Goal: Communication & Community: Answer question/provide support

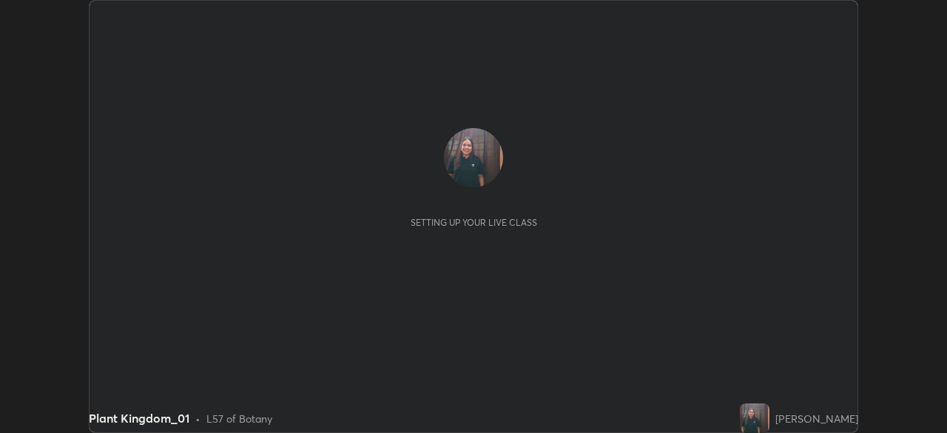
scroll to position [433, 947]
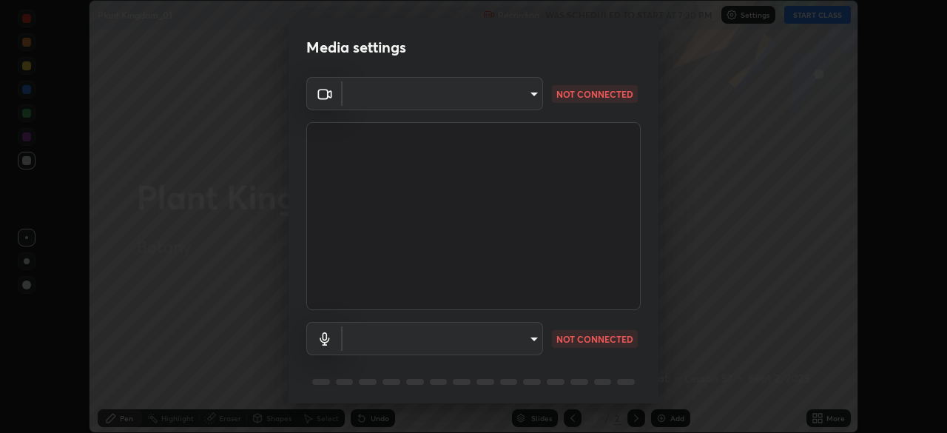
type input "d64d47ec9df49bf16df3be139c80778ada659e70263b5e9972ae33db9fa5459d"
type input "51a22c1431b769a8bb8d408626adf62a2672edeebd2159a8188921bb0d946e59"
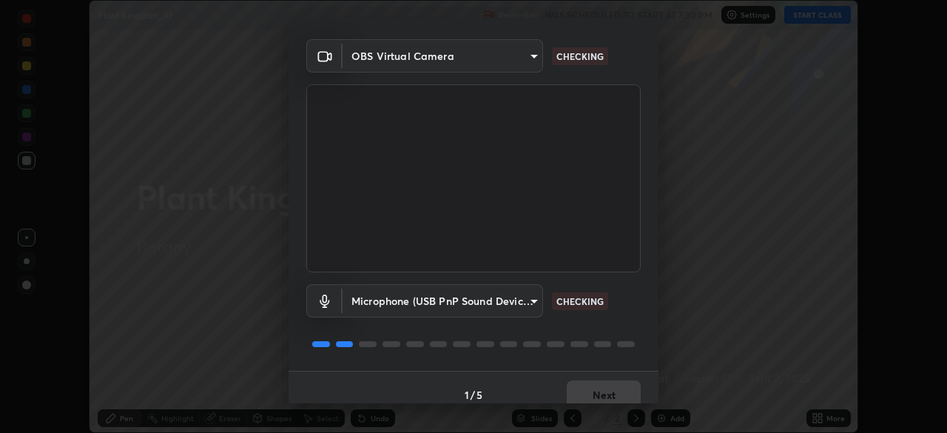
scroll to position [53, 0]
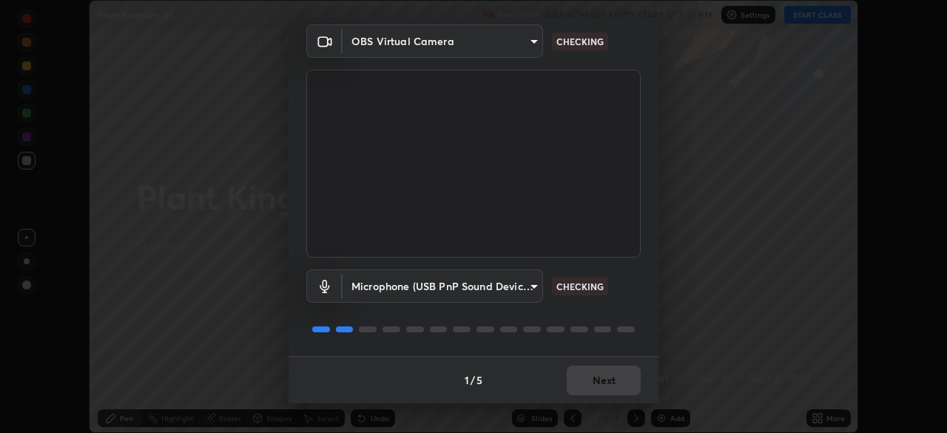
click at [595, 369] on div "1 / 5 Next" at bounding box center [474, 379] width 370 height 47
click at [590, 375] on div "1 / 5 Next" at bounding box center [474, 379] width 370 height 47
click at [594, 382] on div "1 / 5 Next" at bounding box center [474, 379] width 370 height 47
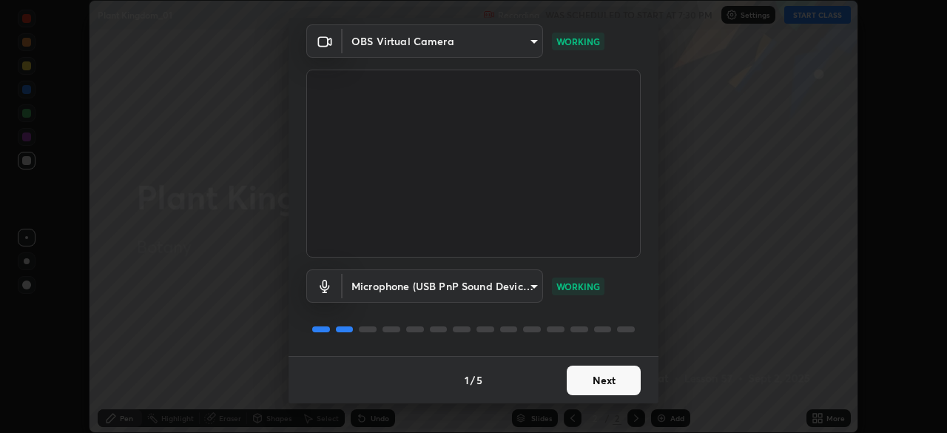
click at [577, 379] on button "Next" at bounding box center [604, 381] width 74 height 30
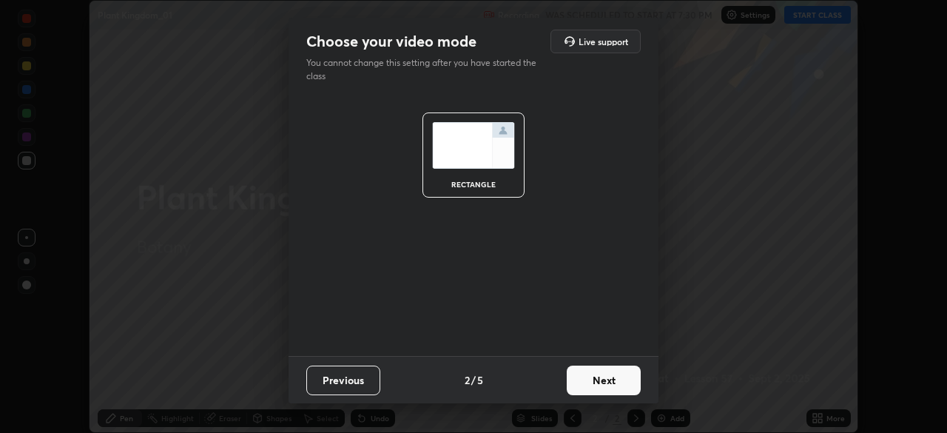
click at [580, 378] on button "Next" at bounding box center [604, 381] width 74 height 30
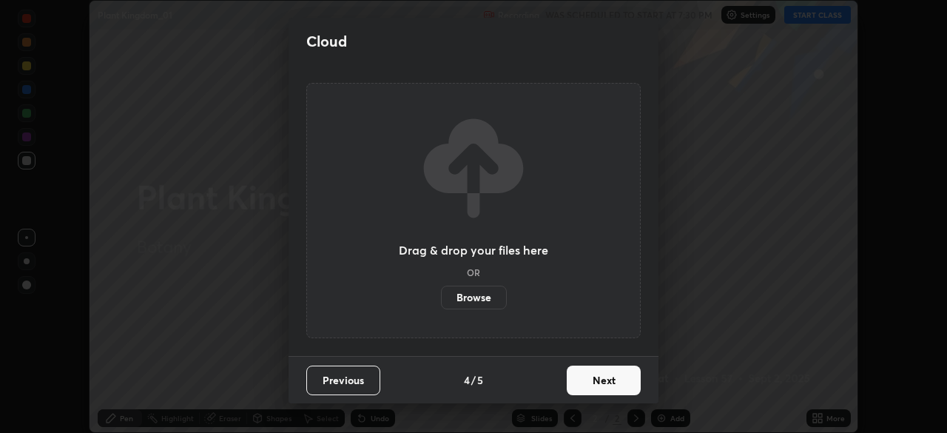
click at [588, 380] on button "Next" at bounding box center [604, 381] width 74 height 30
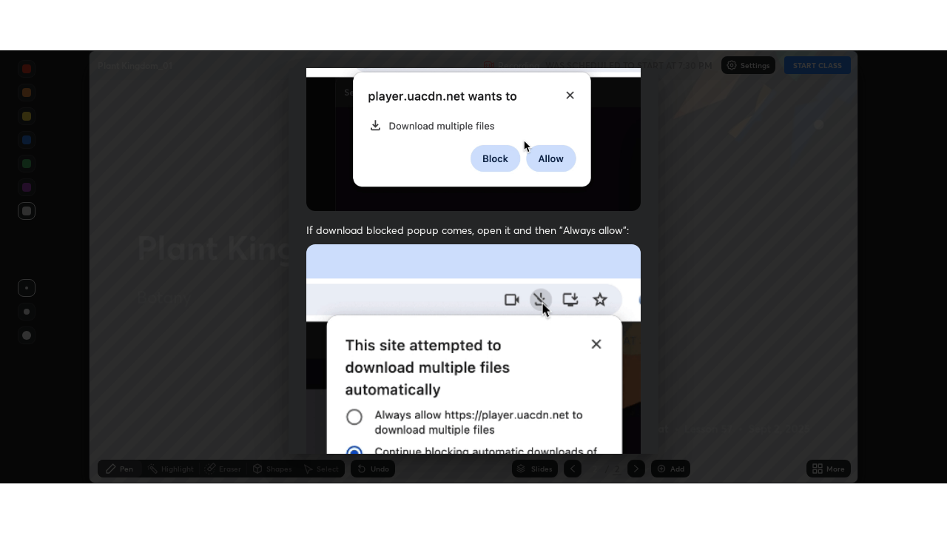
scroll to position [355, 0]
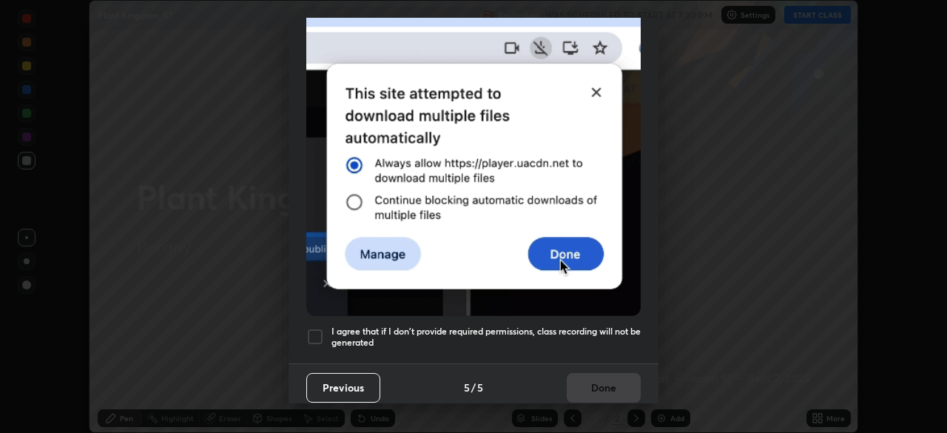
click at [312, 328] on div at bounding box center [315, 337] width 18 height 18
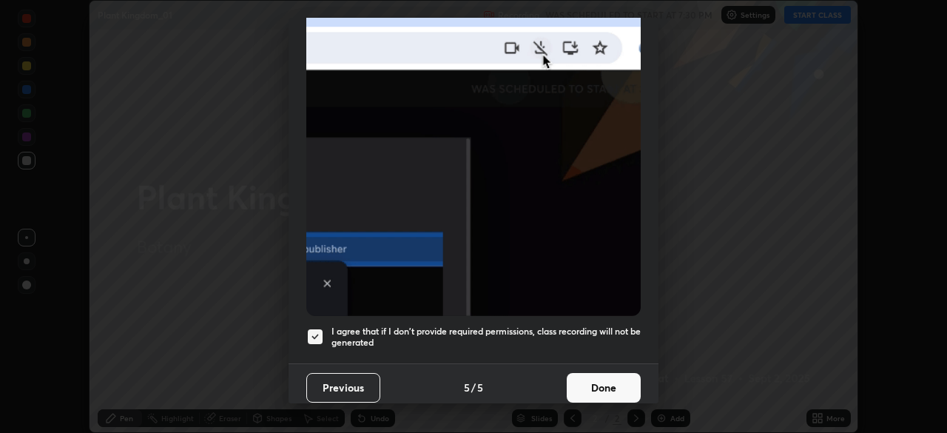
click at [605, 381] on button "Done" at bounding box center [604, 388] width 74 height 30
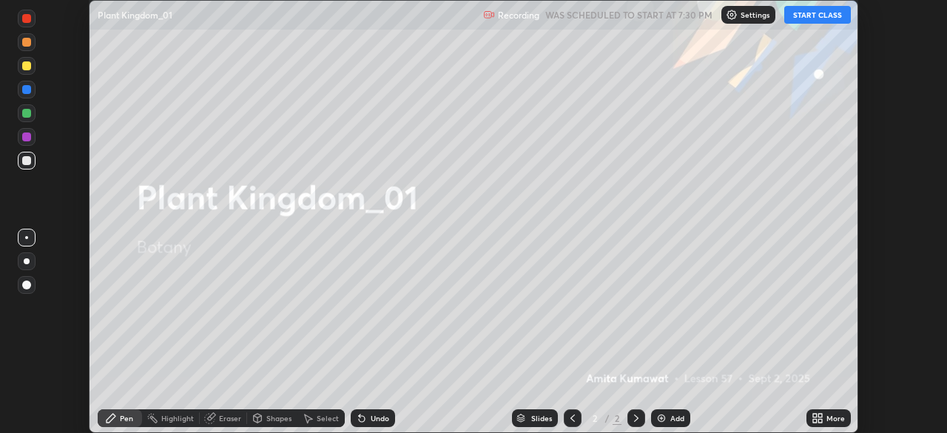
click at [810, 18] on button "START CLASS" at bounding box center [818, 15] width 67 height 18
click at [815, 415] on icon at bounding box center [815, 416] width 4 height 4
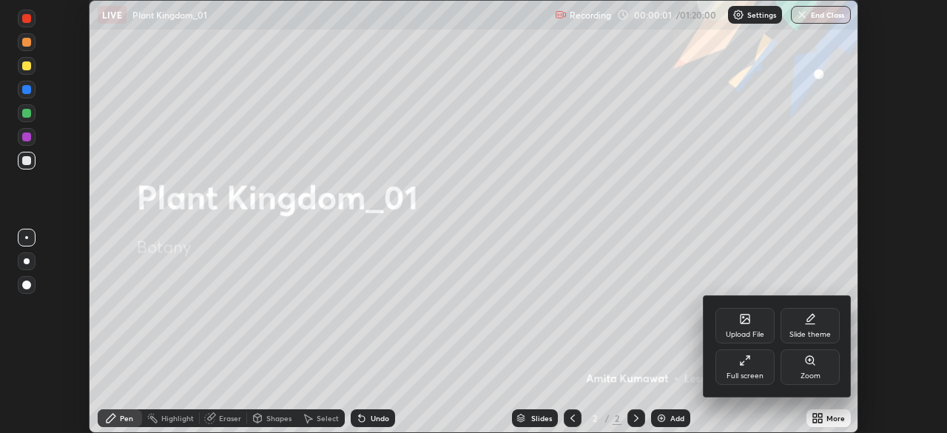
click at [748, 358] on icon at bounding box center [748, 358] width 4 height 4
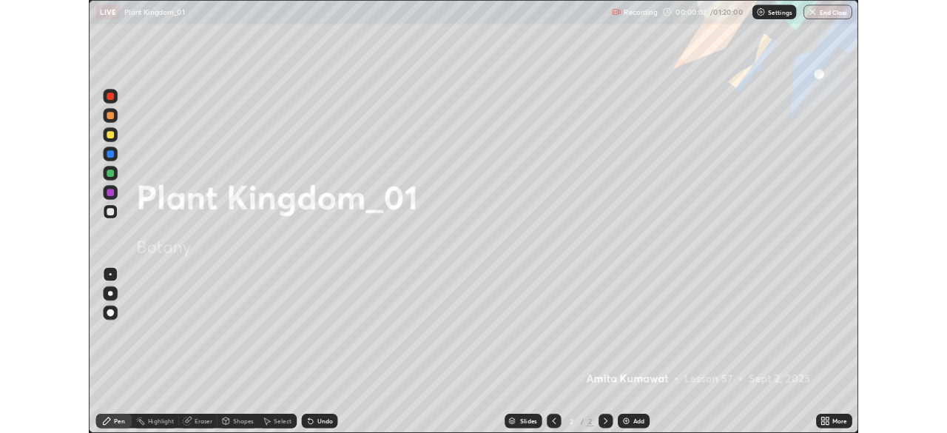
scroll to position [533, 947]
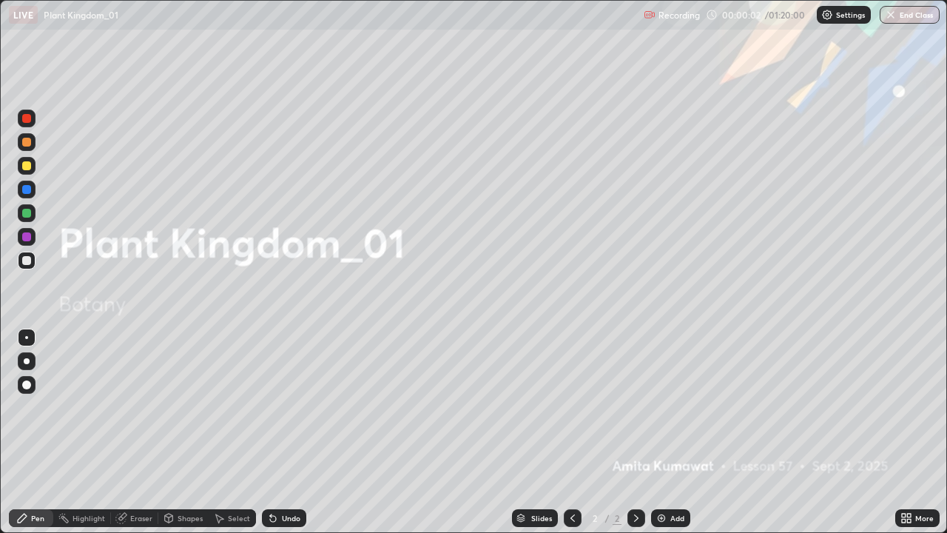
click at [664, 432] on img at bounding box center [662, 518] width 12 height 12
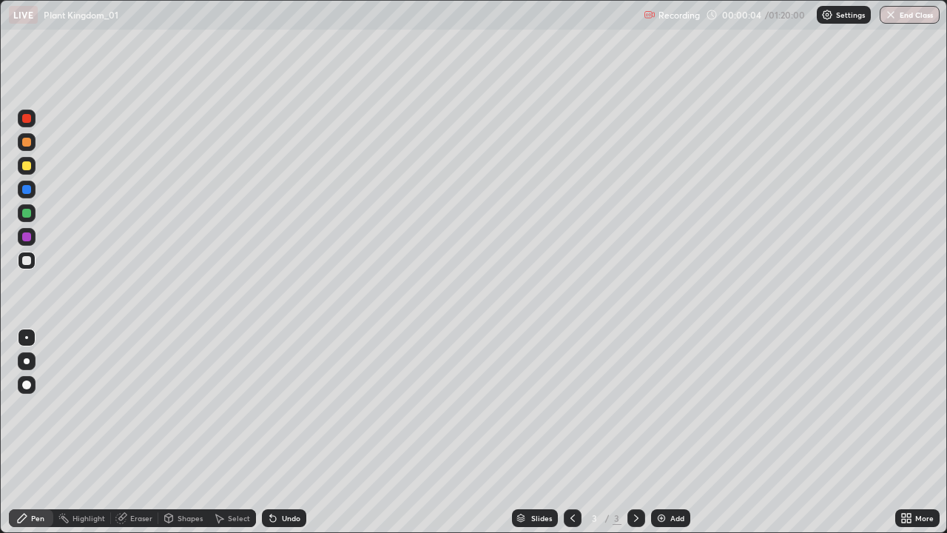
click at [35, 359] on div at bounding box center [27, 361] width 18 height 18
click at [26, 216] on div at bounding box center [26, 213] width 9 height 9
click at [26, 255] on div at bounding box center [27, 261] width 18 height 18
click at [27, 235] on div at bounding box center [26, 236] width 9 height 9
click at [652, 432] on div "Add" at bounding box center [670, 518] width 39 height 18
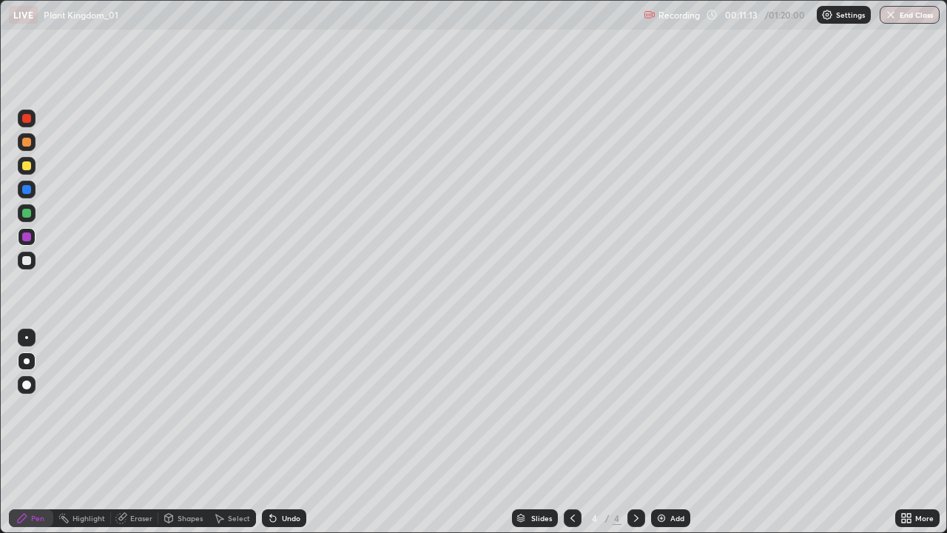
click at [27, 258] on div at bounding box center [26, 260] width 9 height 9
click at [32, 214] on div at bounding box center [27, 213] width 18 height 18
click at [26, 240] on div at bounding box center [26, 236] width 9 height 9
click at [658, 432] on img at bounding box center [662, 518] width 12 height 12
click at [28, 217] on div at bounding box center [26, 213] width 9 height 9
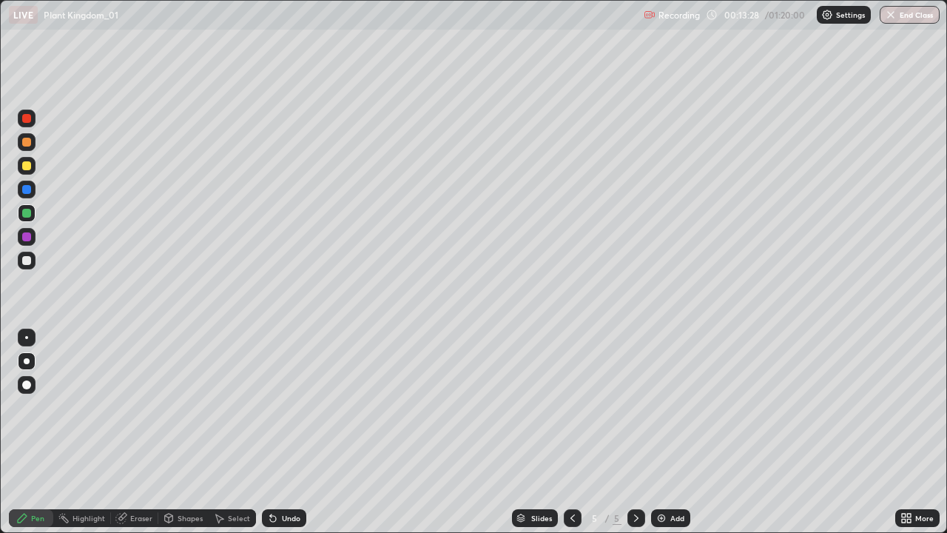
click at [26, 258] on div at bounding box center [26, 260] width 9 height 9
click at [27, 145] on div at bounding box center [26, 142] width 9 height 9
click at [27, 259] on div at bounding box center [26, 260] width 9 height 9
click at [28, 213] on div at bounding box center [26, 213] width 9 height 9
click at [27, 235] on div at bounding box center [26, 236] width 9 height 9
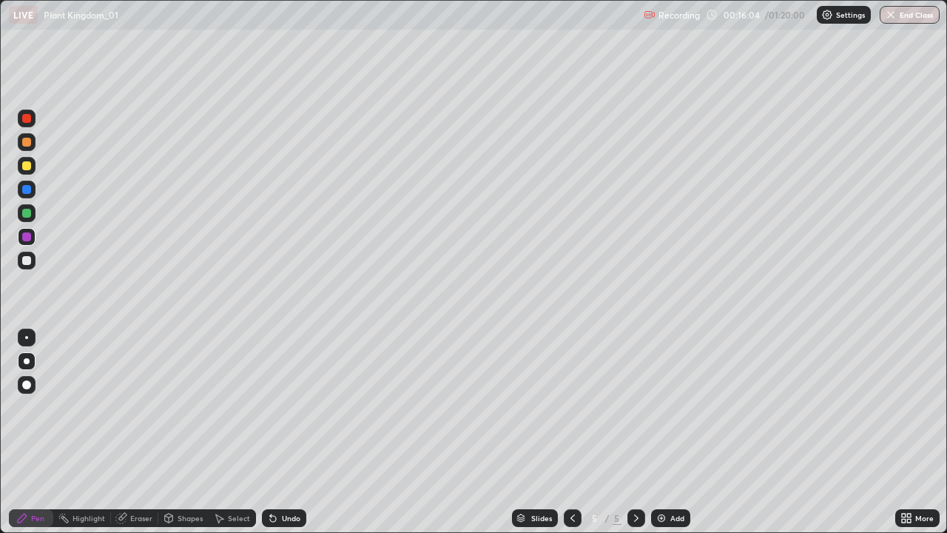
click at [33, 211] on div at bounding box center [27, 213] width 18 height 18
click at [27, 261] on div at bounding box center [26, 260] width 9 height 9
click at [659, 432] on img at bounding box center [662, 518] width 12 height 12
click at [25, 189] on div at bounding box center [26, 189] width 9 height 9
click at [33, 147] on div at bounding box center [27, 142] width 18 height 18
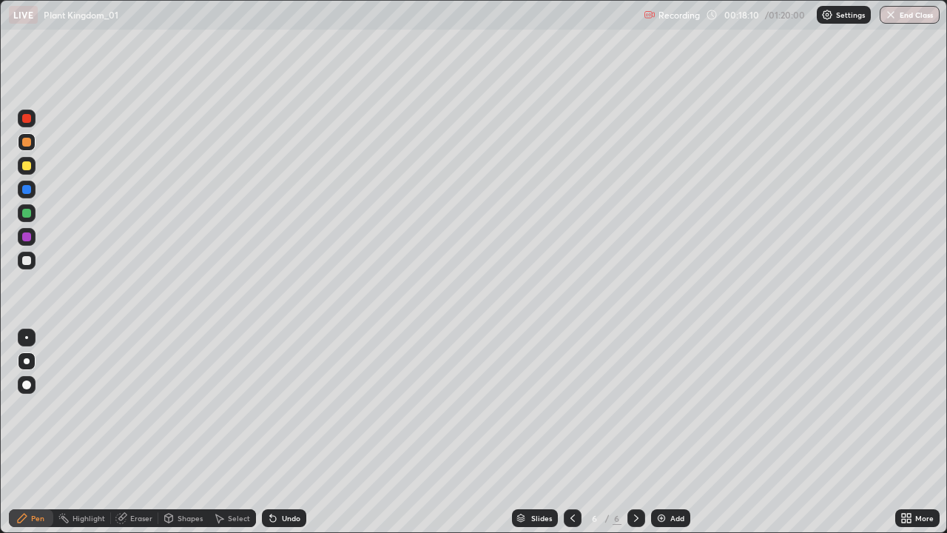
click at [23, 186] on div at bounding box center [26, 189] width 9 height 9
click at [22, 237] on div at bounding box center [26, 236] width 9 height 9
click at [27, 259] on div at bounding box center [26, 260] width 9 height 9
click at [27, 235] on div at bounding box center [26, 236] width 9 height 9
click at [27, 258] on div at bounding box center [26, 260] width 9 height 9
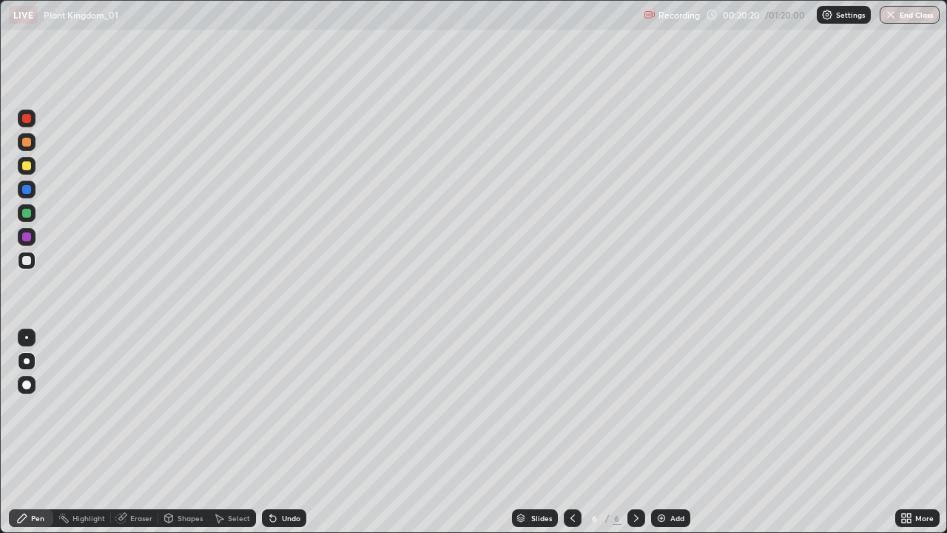
click at [657, 432] on img at bounding box center [662, 518] width 12 height 12
click at [30, 234] on div at bounding box center [26, 236] width 9 height 9
click at [27, 261] on div at bounding box center [26, 260] width 9 height 9
click at [32, 212] on div at bounding box center [27, 213] width 18 height 18
click at [571, 432] on icon at bounding box center [573, 518] width 12 height 12
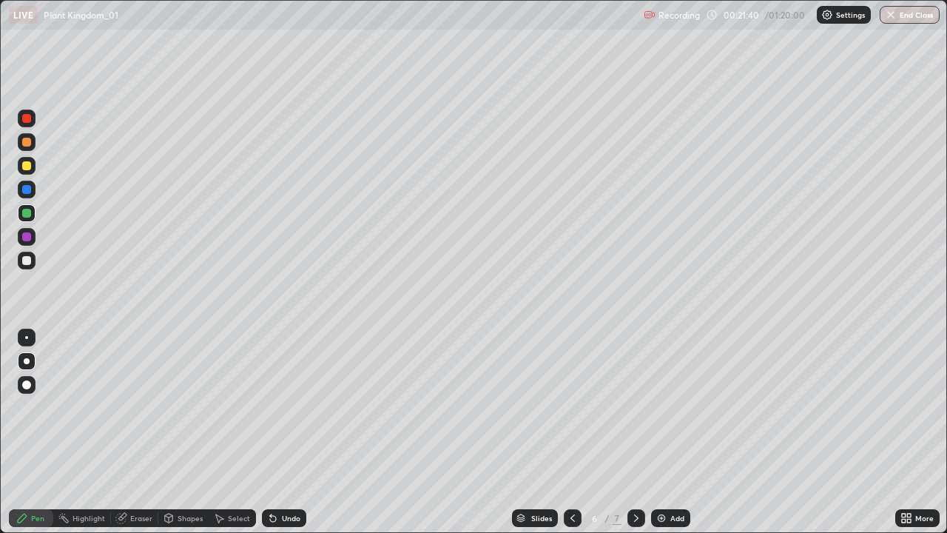
click at [569, 432] on icon at bounding box center [573, 518] width 12 height 12
click at [570, 432] on icon at bounding box center [573, 518] width 12 height 12
click at [572, 432] on div at bounding box center [573, 518] width 18 height 18
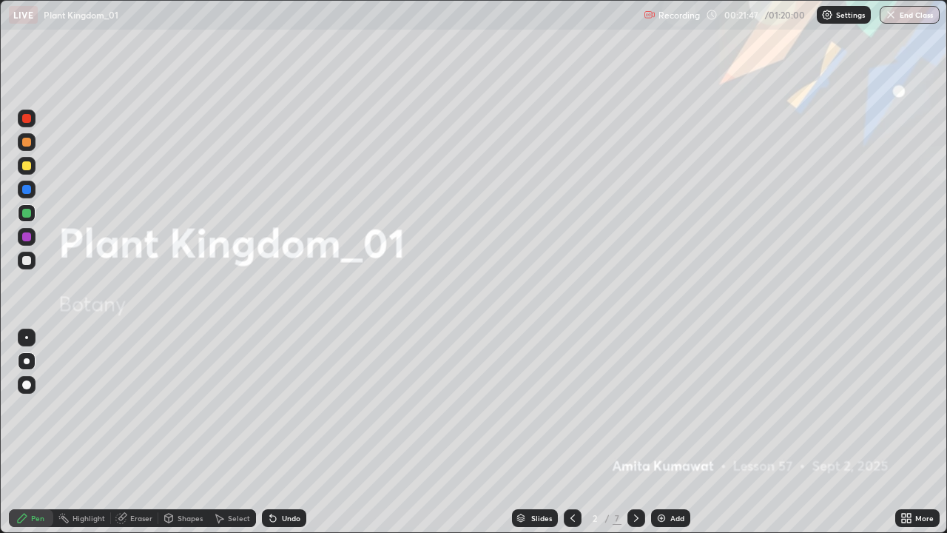
click at [635, 432] on icon at bounding box center [637, 518] width 12 height 12
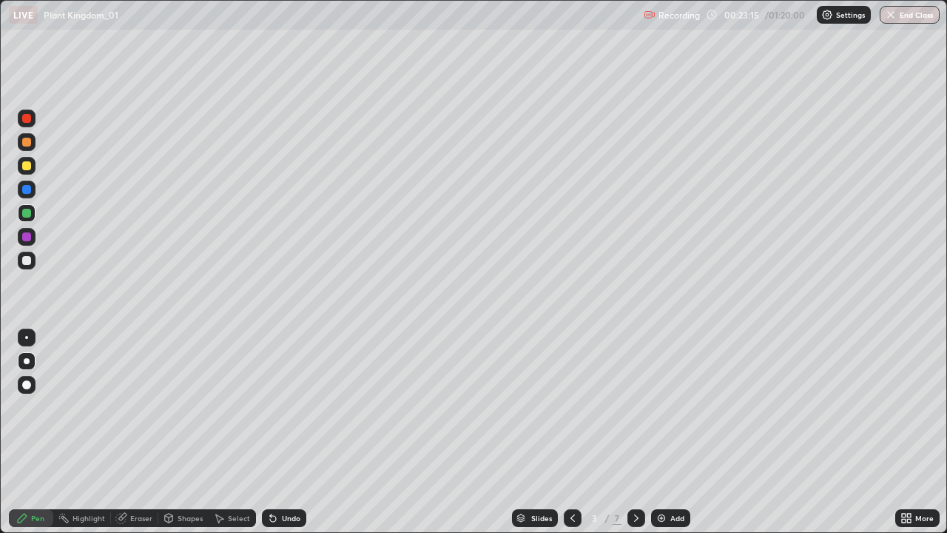
click at [635, 432] on icon at bounding box center [637, 518] width 12 height 12
click at [634, 432] on div at bounding box center [637, 518] width 18 height 18
click at [640, 432] on icon at bounding box center [637, 518] width 12 height 12
click at [21, 166] on div at bounding box center [27, 166] width 18 height 18
click at [636, 432] on icon at bounding box center [637, 518] width 12 height 12
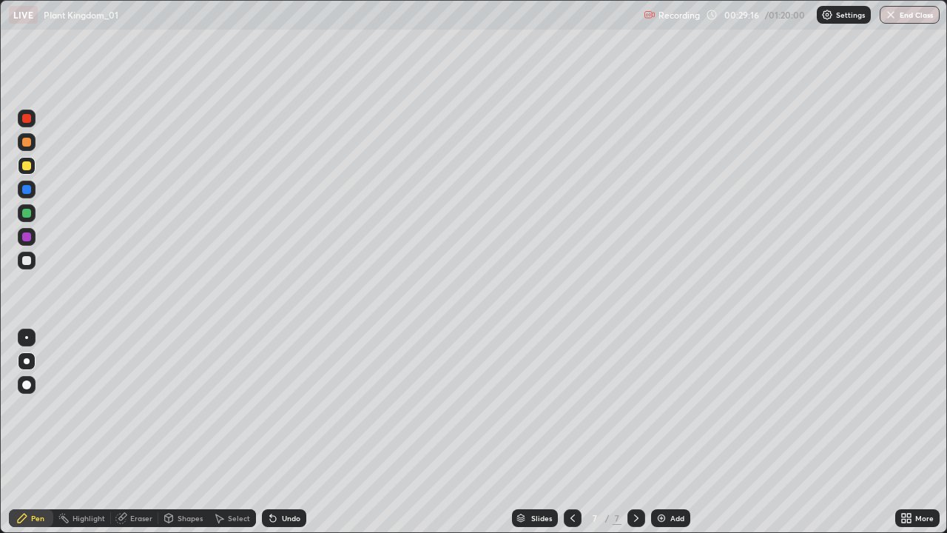
click at [28, 142] on div at bounding box center [26, 142] width 9 height 9
click at [26, 124] on div at bounding box center [27, 119] width 18 height 18
click at [24, 259] on div at bounding box center [26, 260] width 9 height 9
click at [30, 213] on div at bounding box center [26, 213] width 9 height 9
click at [127, 432] on div "Eraser" at bounding box center [134, 518] width 47 height 18
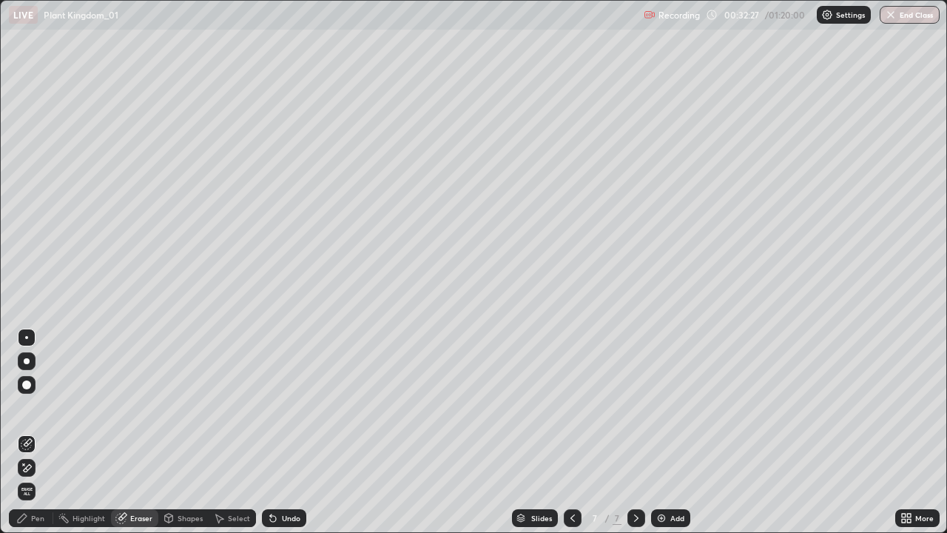
click at [29, 432] on div "Pen" at bounding box center [31, 518] width 44 height 18
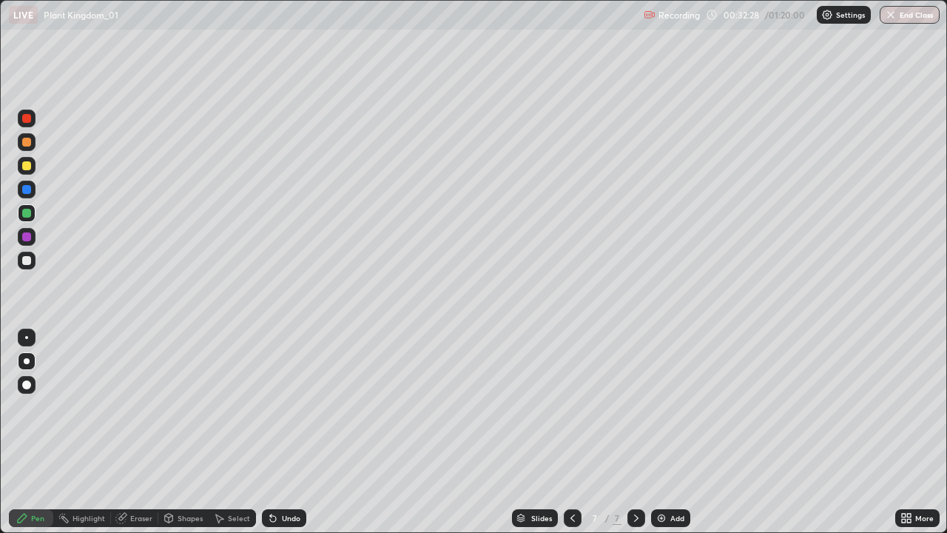
click at [28, 236] on div at bounding box center [26, 236] width 9 height 9
click at [659, 432] on img at bounding box center [662, 518] width 12 height 12
click at [32, 215] on div at bounding box center [27, 213] width 18 height 18
click at [25, 266] on div at bounding box center [27, 261] width 18 height 18
click at [123, 432] on icon at bounding box center [122, 516] width 8 height 7
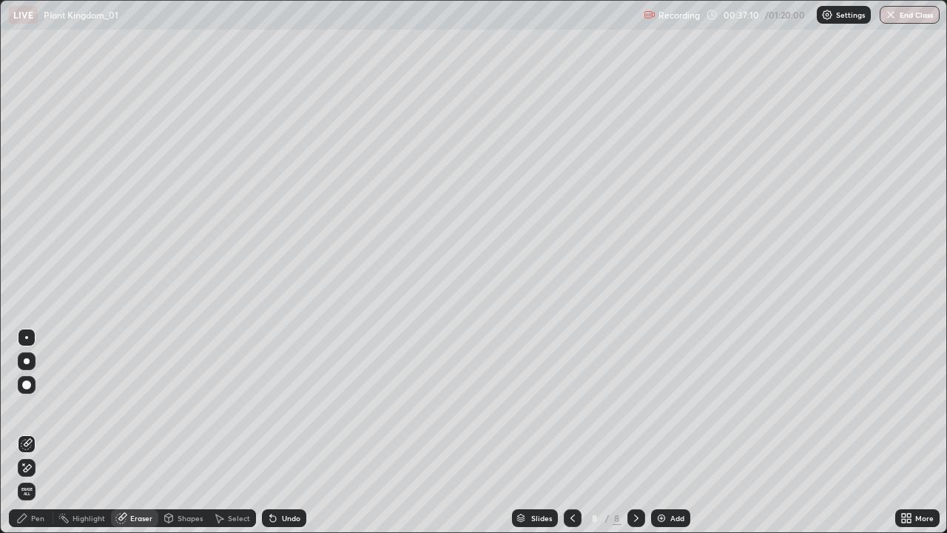
click at [24, 432] on icon at bounding box center [22, 518] width 12 height 12
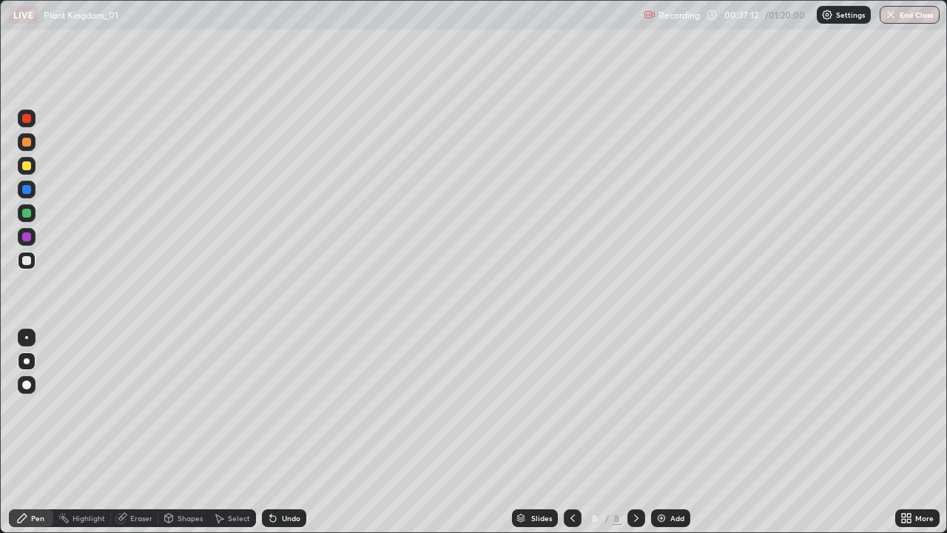
click at [29, 187] on div at bounding box center [26, 189] width 9 height 9
click at [23, 244] on div at bounding box center [27, 237] width 18 height 18
click at [33, 265] on div at bounding box center [27, 261] width 18 height 18
click at [27, 237] on div at bounding box center [26, 236] width 9 height 9
click at [33, 255] on div at bounding box center [27, 261] width 18 height 18
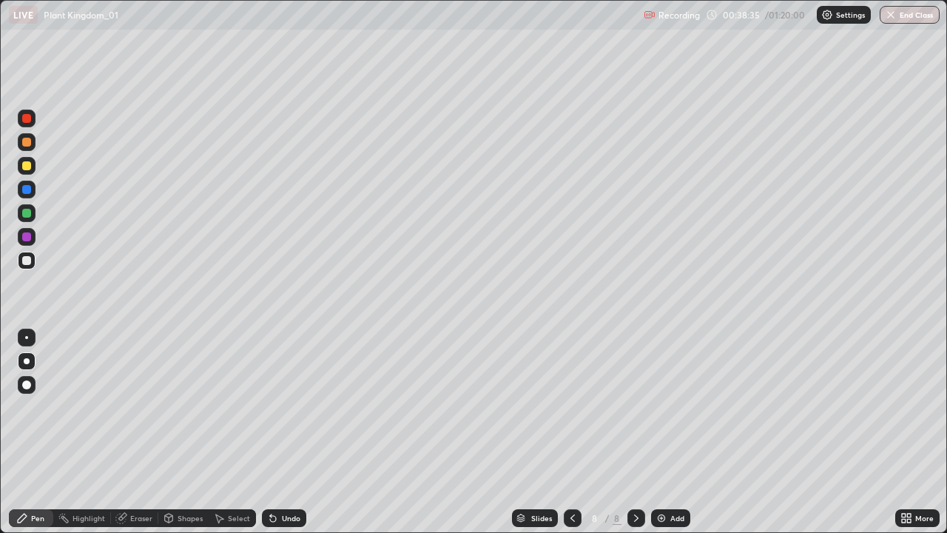
click at [34, 240] on div at bounding box center [27, 237] width 18 height 18
click at [34, 266] on div at bounding box center [27, 261] width 18 height 18
click at [572, 432] on icon at bounding box center [573, 518] width 12 height 12
click at [634, 432] on icon at bounding box center [637, 518] width 12 height 12
click at [635, 432] on icon at bounding box center [637, 518] width 12 height 12
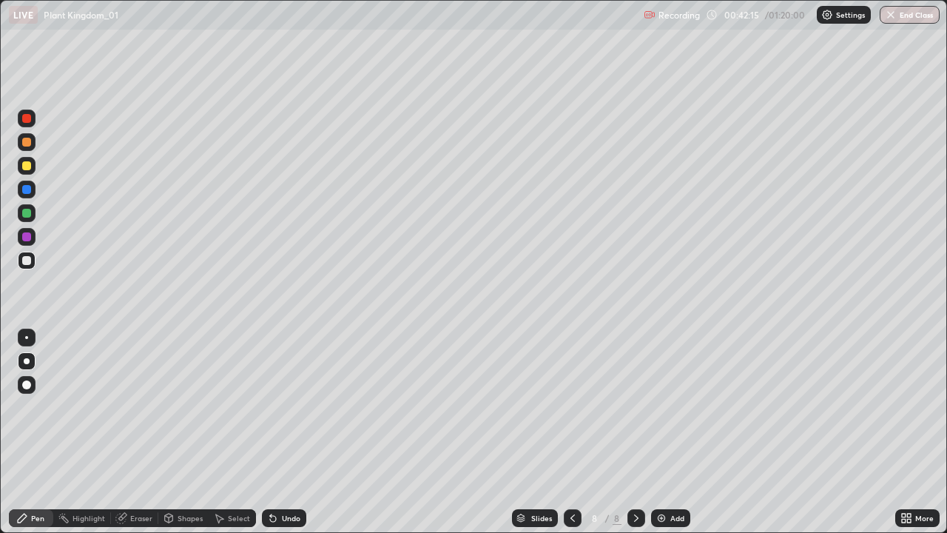
click at [662, 432] on img at bounding box center [662, 518] width 12 height 12
click at [571, 432] on icon at bounding box center [573, 518] width 12 height 12
click at [29, 235] on div at bounding box center [26, 236] width 9 height 9
click at [635, 432] on icon at bounding box center [636, 517] width 4 height 7
click at [29, 142] on div at bounding box center [26, 142] width 9 height 9
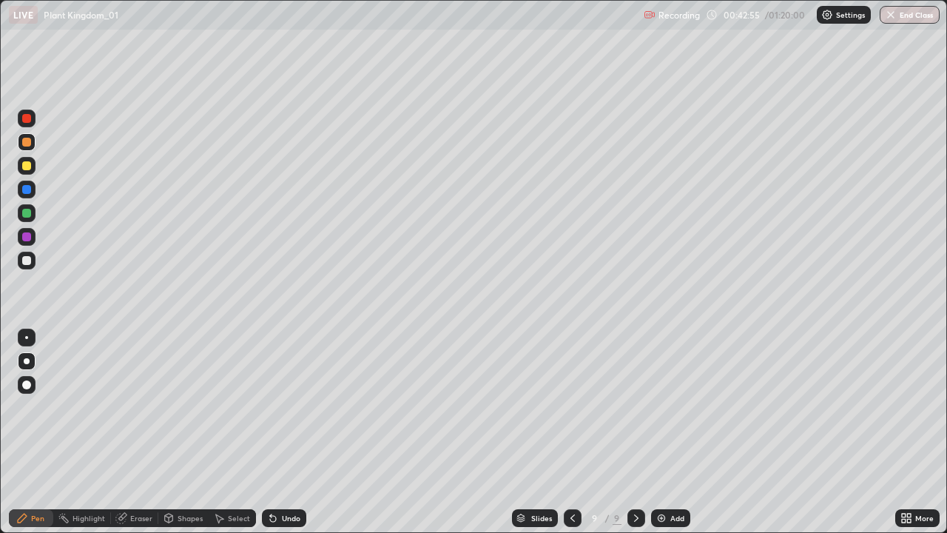
click at [27, 260] on div at bounding box center [26, 260] width 9 height 9
click at [29, 215] on div at bounding box center [26, 213] width 9 height 9
click at [285, 432] on div "Undo" at bounding box center [284, 518] width 44 height 18
click at [27, 264] on div at bounding box center [26, 260] width 9 height 9
click at [27, 234] on div at bounding box center [26, 236] width 9 height 9
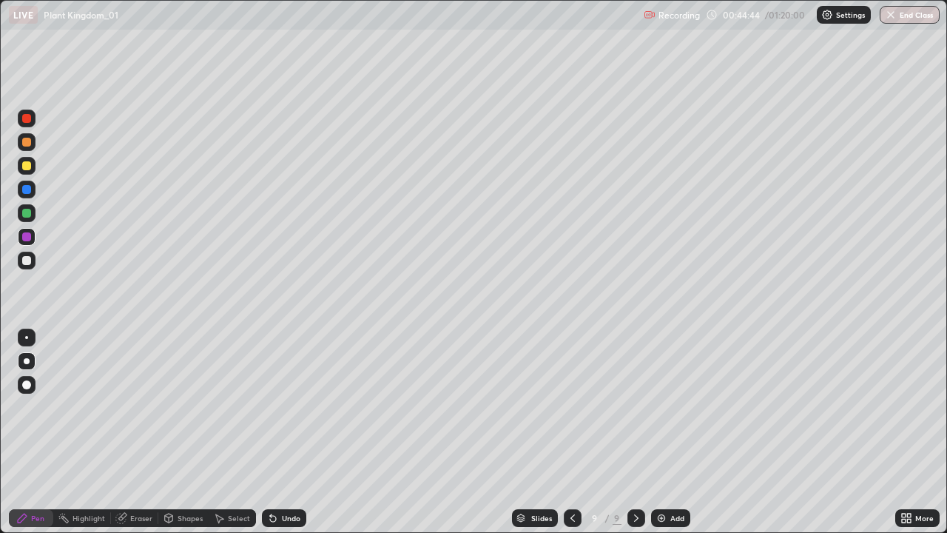
click at [27, 261] on div at bounding box center [26, 260] width 9 height 9
click at [25, 338] on div at bounding box center [27, 338] width 18 height 18
click at [27, 190] on div at bounding box center [26, 189] width 9 height 9
click at [26, 216] on div at bounding box center [26, 213] width 9 height 9
click at [28, 258] on div at bounding box center [26, 260] width 9 height 9
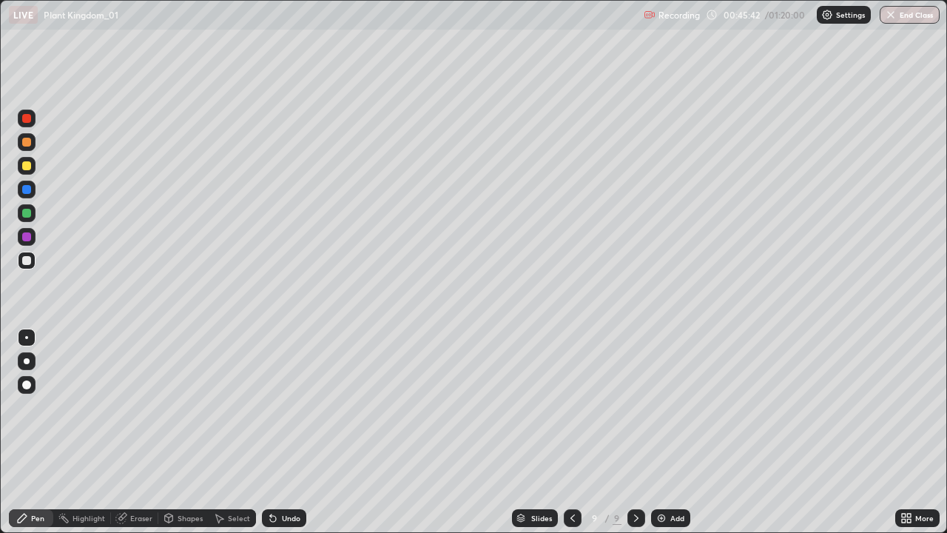
click at [135, 432] on div "Eraser" at bounding box center [141, 517] width 22 height 7
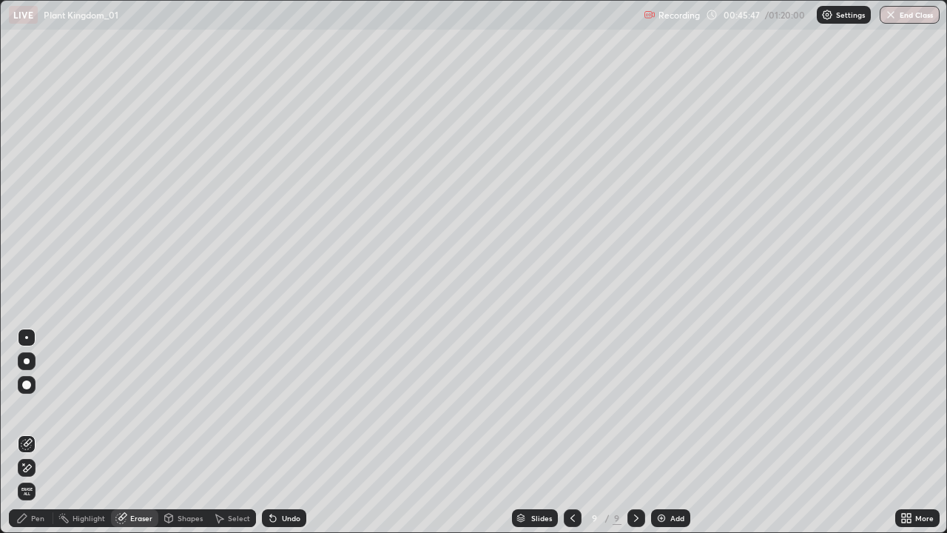
click at [37, 432] on div "Pen" at bounding box center [37, 517] width 13 height 7
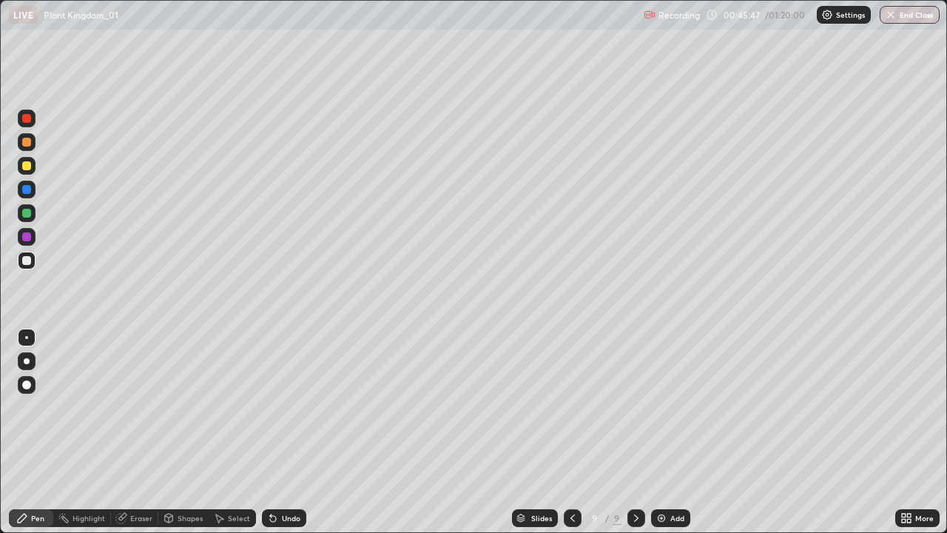
click at [27, 361] on div at bounding box center [27, 361] width 6 height 6
click at [33, 196] on div at bounding box center [27, 190] width 18 height 18
click at [25, 124] on div at bounding box center [27, 119] width 18 height 18
click at [41, 432] on div "Erase all" at bounding box center [27, 267] width 36 height 474
click at [27, 169] on div at bounding box center [26, 165] width 9 height 9
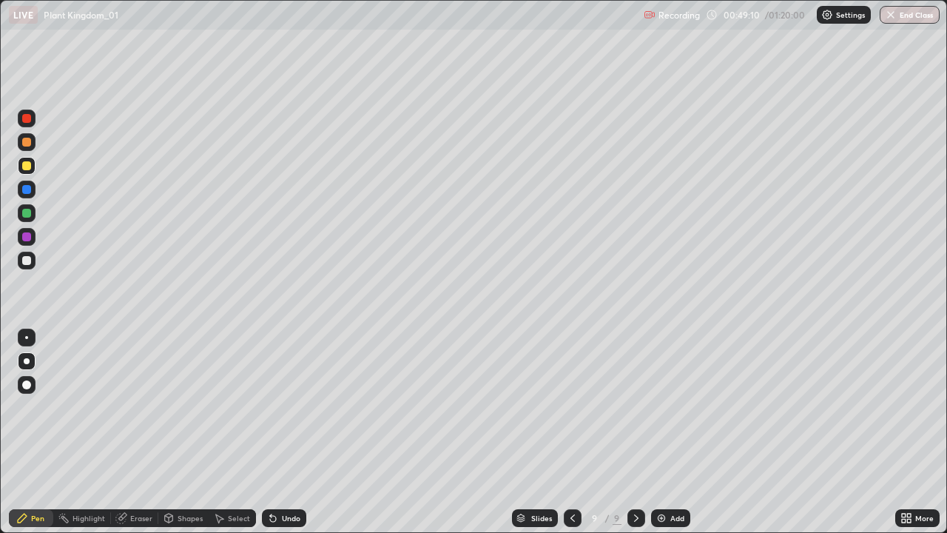
click at [634, 432] on icon at bounding box center [637, 518] width 12 height 12
click at [659, 432] on div "Add" at bounding box center [670, 518] width 39 height 18
click at [27, 260] on div at bounding box center [26, 260] width 9 height 9
click at [28, 141] on div at bounding box center [26, 142] width 9 height 9
click at [32, 261] on div at bounding box center [27, 261] width 18 height 18
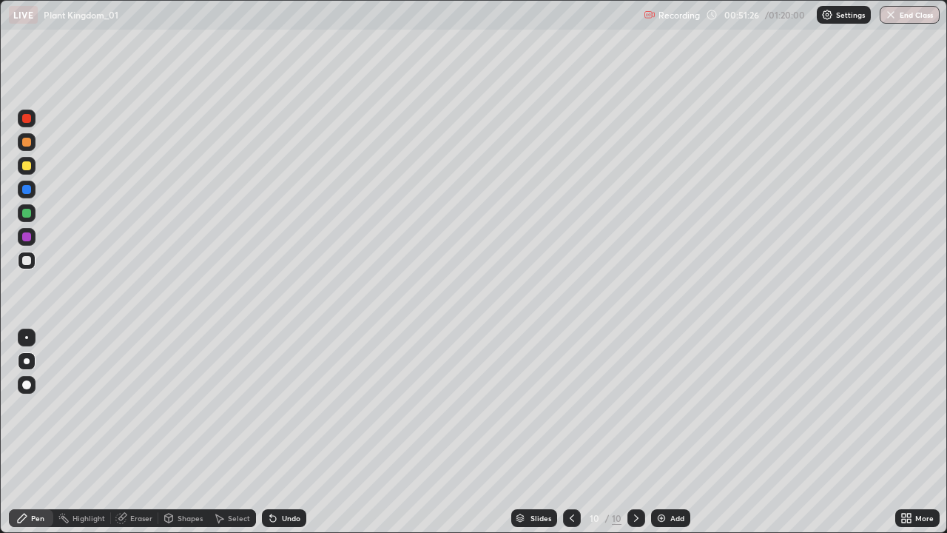
click at [35, 233] on div at bounding box center [27, 237] width 18 height 18
click at [24, 215] on div at bounding box center [26, 213] width 9 height 9
click at [30, 240] on div at bounding box center [27, 237] width 18 height 18
click at [29, 261] on div at bounding box center [26, 260] width 9 height 9
click at [24, 217] on div at bounding box center [26, 213] width 9 height 9
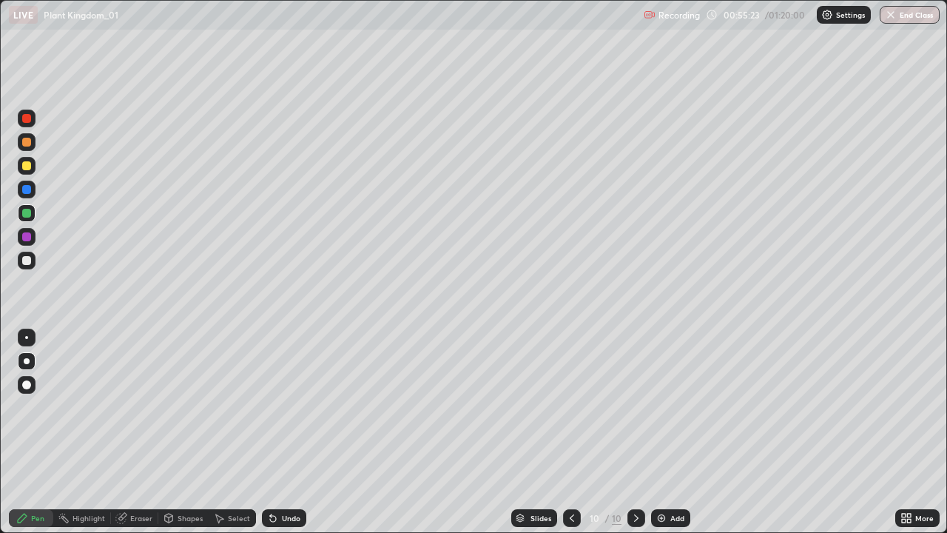
click at [32, 235] on div at bounding box center [27, 237] width 18 height 18
click at [662, 432] on img at bounding box center [662, 518] width 12 height 12
click at [29, 165] on div at bounding box center [26, 165] width 9 height 9
click at [29, 141] on div at bounding box center [26, 142] width 9 height 9
click at [23, 121] on div at bounding box center [26, 118] width 9 height 9
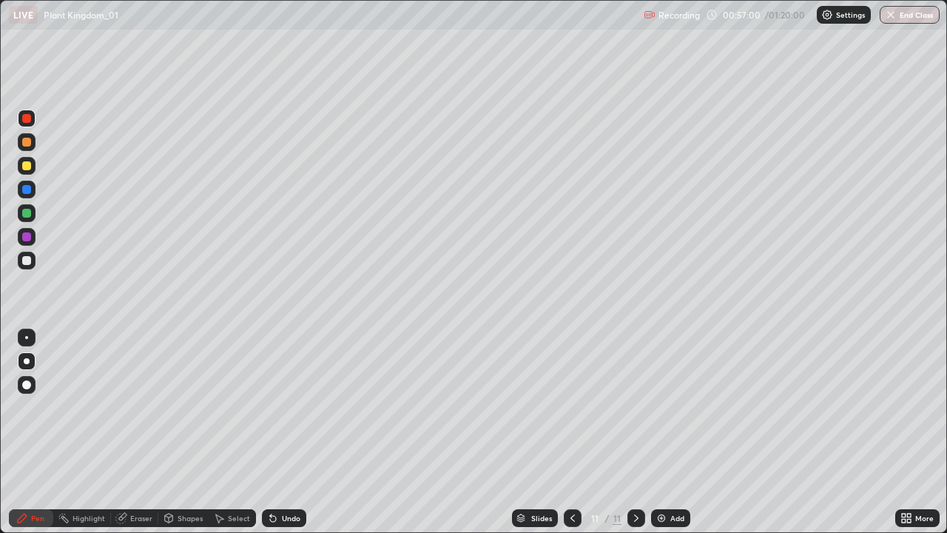
click at [24, 142] on div at bounding box center [26, 142] width 9 height 9
click at [271, 432] on icon at bounding box center [273, 519] width 6 height 6
click at [278, 432] on div "Undo" at bounding box center [284, 518] width 44 height 18
click at [34, 262] on div at bounding box center [27, 261] width 18 height 18
click at [27, 189] on div at bounding box center [26, 189] width 9 height 9
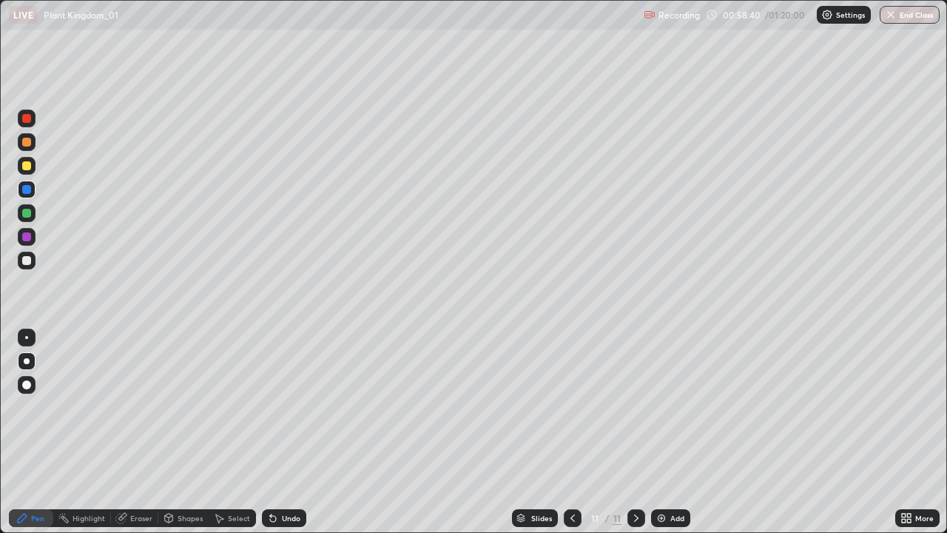
click at [658, 432] on img at bounding box center [662, 518] width 12 height 12
click at [287, 432] on div "Undo" at bounding box center [291, 517] width 19 height 7
click at [27, 161] on div at bounding box center [26, 165] width 9 height 9
click at [27, 214] on div at bounding box center [26, 213] width 9 height 9
click at [24, 189] on div at bounding box center [26, 189] width 9 height 9
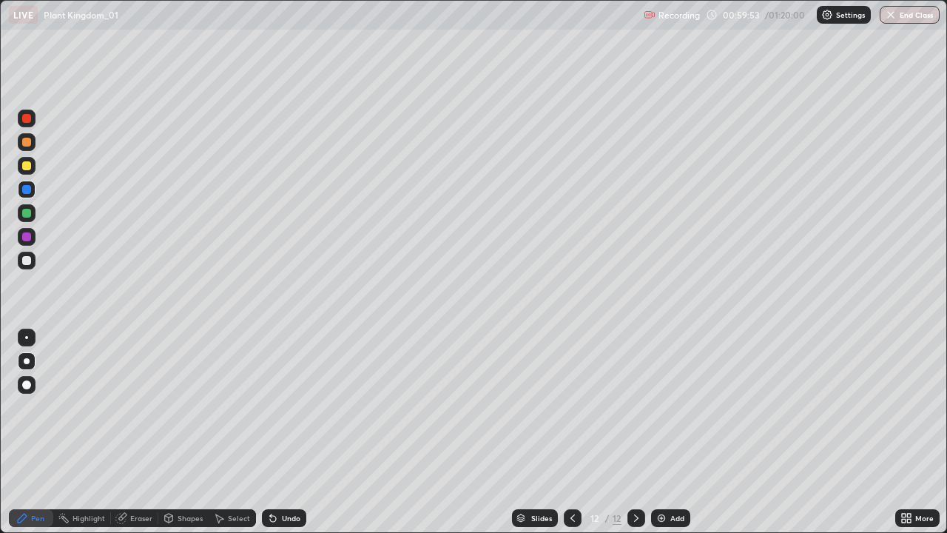
click at [569, 432] on div at bounding box center [573, 518] width 18 height 18
click at [635, 432] on icon at bounding box center [637, 518] width 12 height 12
click at [29, 235] on div at bounding box center [26, 236] width 9 height 9
click at [28, 212] on div at bounding box center [26, 213] width 9 height 9
click at [904, 432] on icon at bounding box center [904, 516] width 4 height 4
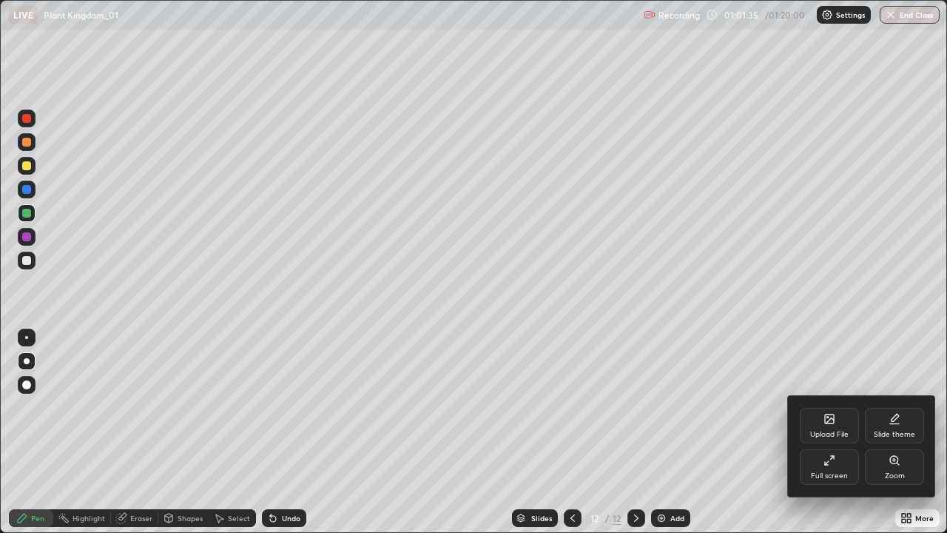
click at [837, 432] on div "Full screen" at bounding box center [829, 467] width 59 height 36
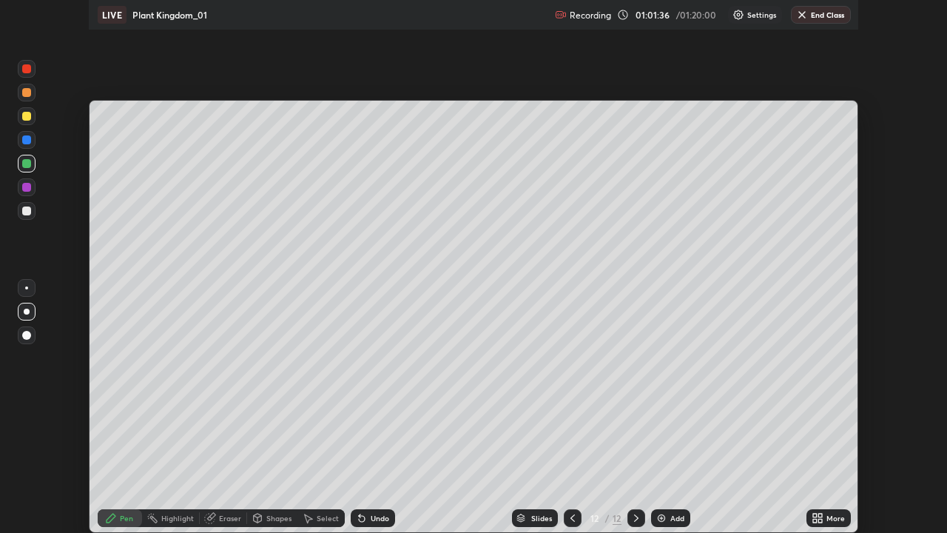
scroll to position [73584, 73070]
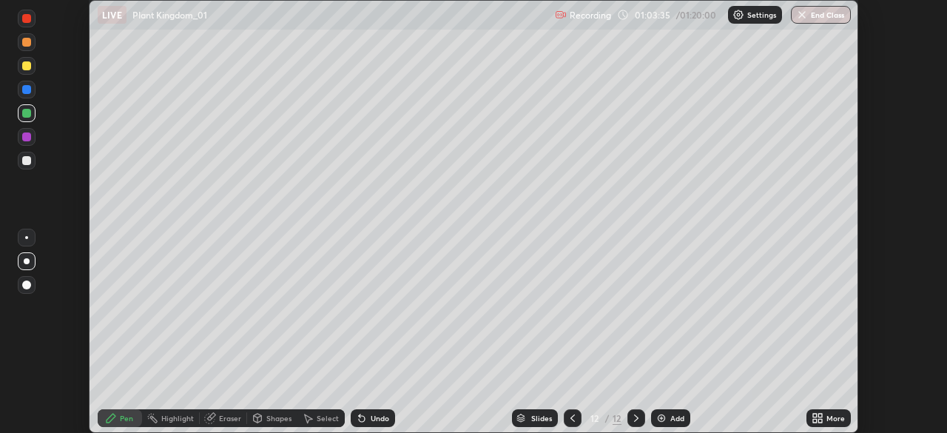
click at [822, 417] on icon at bounding box center [818, 418] width 12 height 12
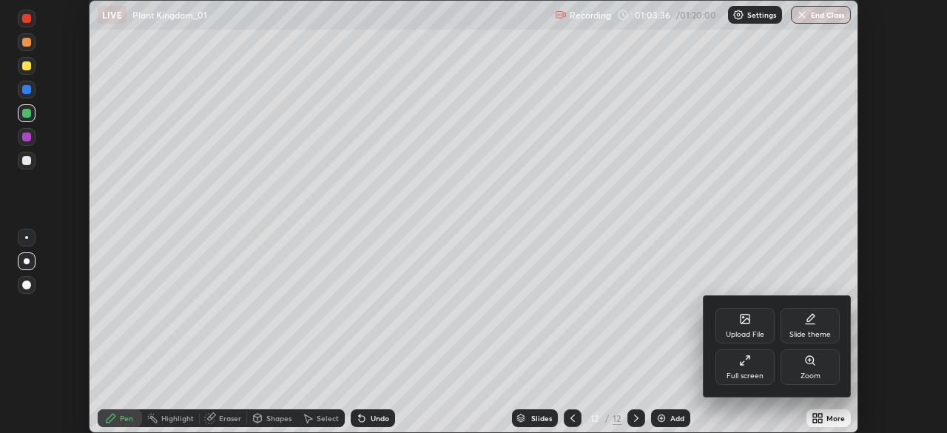
click at [748, 358] on icon at bounding box center [748, 358] width 4 height 4
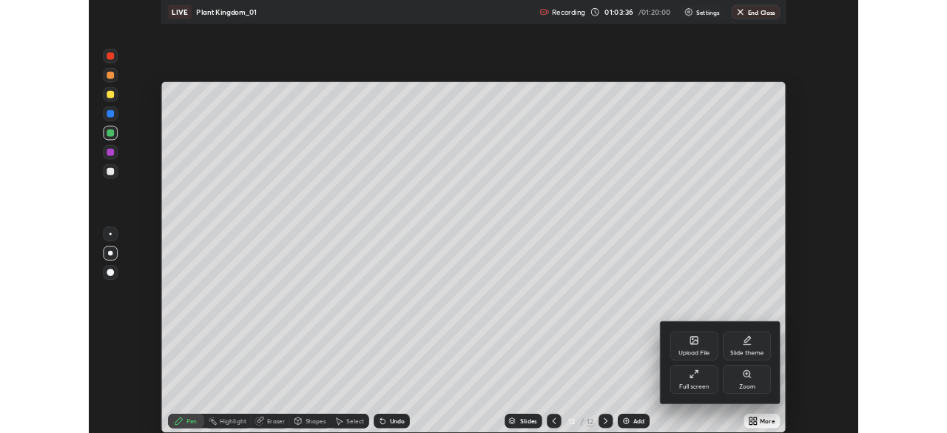
scroll to position [533, 947]
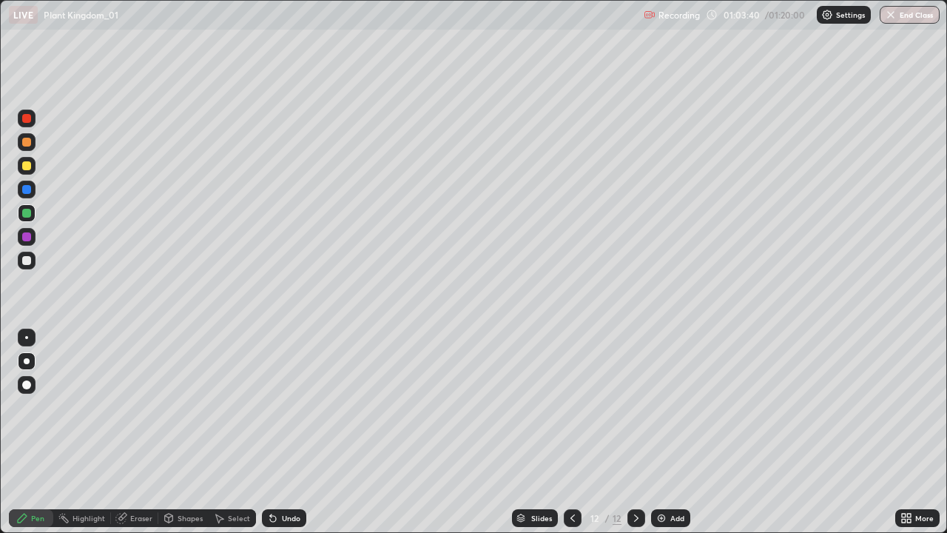
click at [30, 263] on div at bounding box center [26, 260] width 9 height 9
click at [24, 167] on div at bounding box center [26, 165] width 9 height 9
click at [125, 432] on icon at bounding box center [121, 518] width 12 height 12
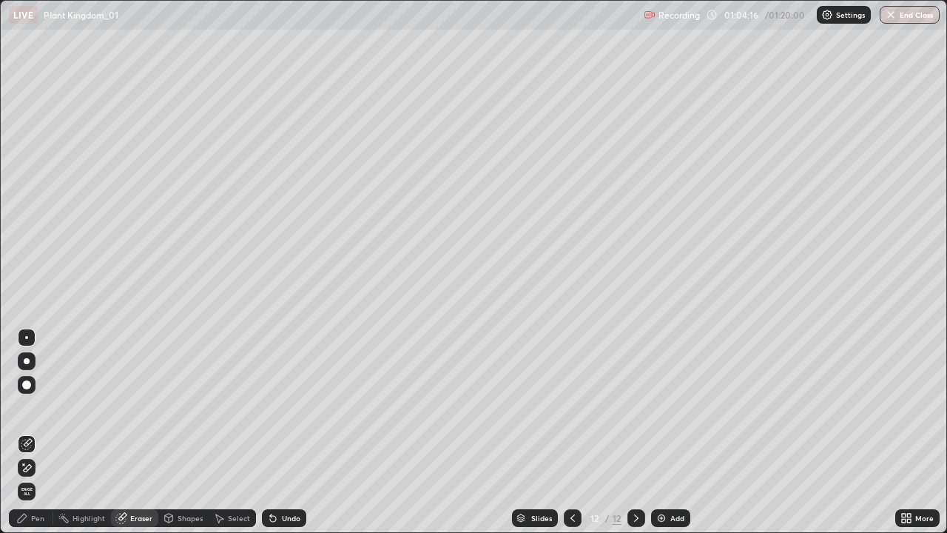
click at [30, 432] on div "Pen" at bounding box center [31, 518] width 44 height 18
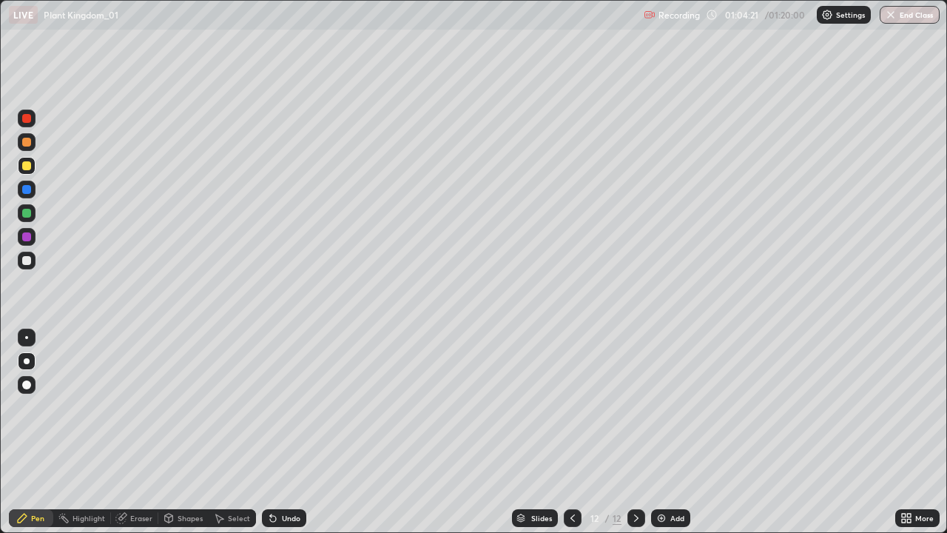
click at [23, 235] on div at bounding box center [26, 236] width 9 height 9
click at [282, 432] on div "Undo" at bounding box center [291, 517] width 19 height 7
click at [279, 432] on div "Undo" at bounding box center [284, 518] width 44 height 18
click at [278, 432] on div "Undo" at bounding box center [284, 518] width 44 height 18
click at [277, 432] on div "Undo" at bounding box center [284, 518] width 44 height 18
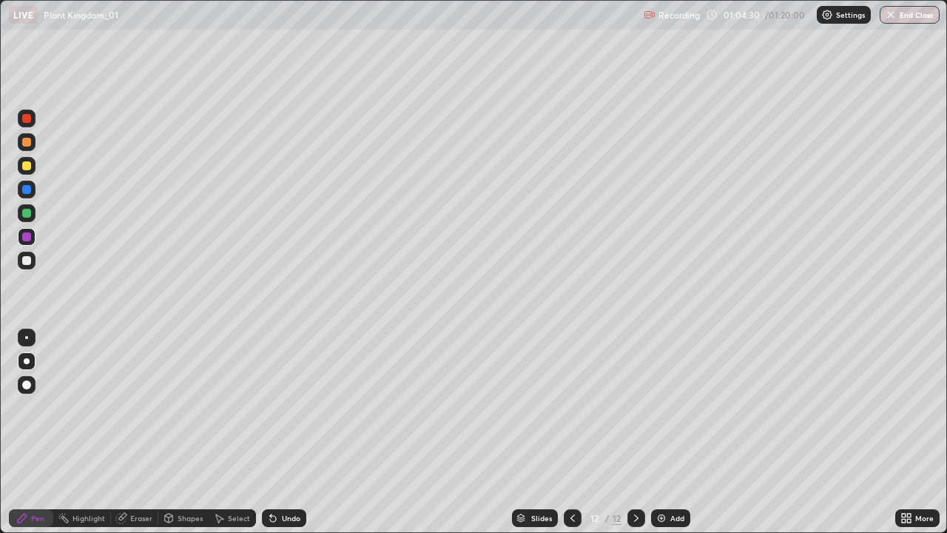
click at [270, 432] on icon at bounding box center [270, 514] width 1 height 1
click at [30, 217] on div at bounding box center [27, 213] width 18 height 18
click at [27, 262] on div at bounding box center [26, 260] width 9 height 9
click at [34, 238] on div at bounding box center [27, 237] width 18 height 18
click at [34, 122] on div at bounding box center [27, 119] width 18 height 18
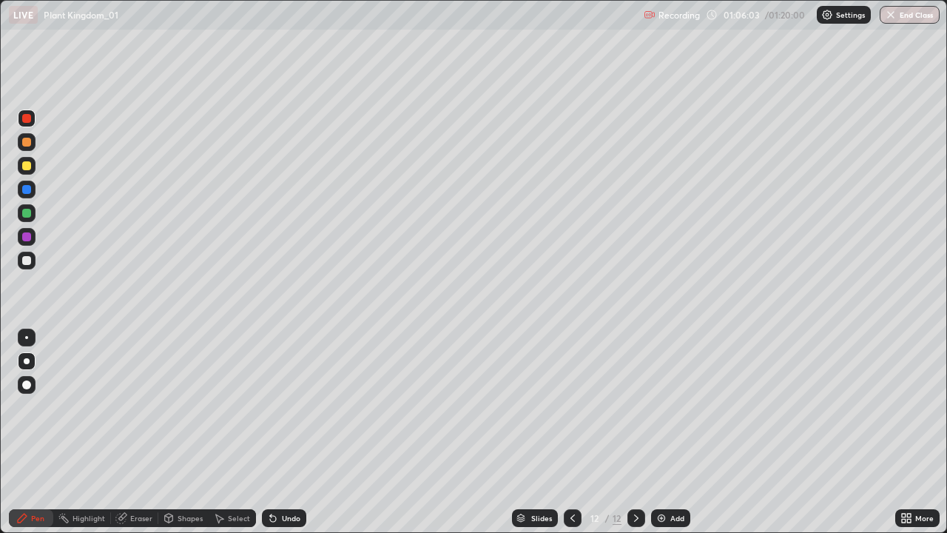
click at [288, 432] on div "Undo" at bounding box center [291, 517] width 19 height 7
click at [291, 432] on div "Undo" at bounding box center [291, 517] width 19 height 7
click at [292, 432] on div "Undo" at bounding box center [291, 517] width 19 height 7
click at [27, 235] on div at bounding box center [26, 236] width 9 height 9
click at [295, 432] on div "Undo" at bounding box center [284, 518] width 44 height 18
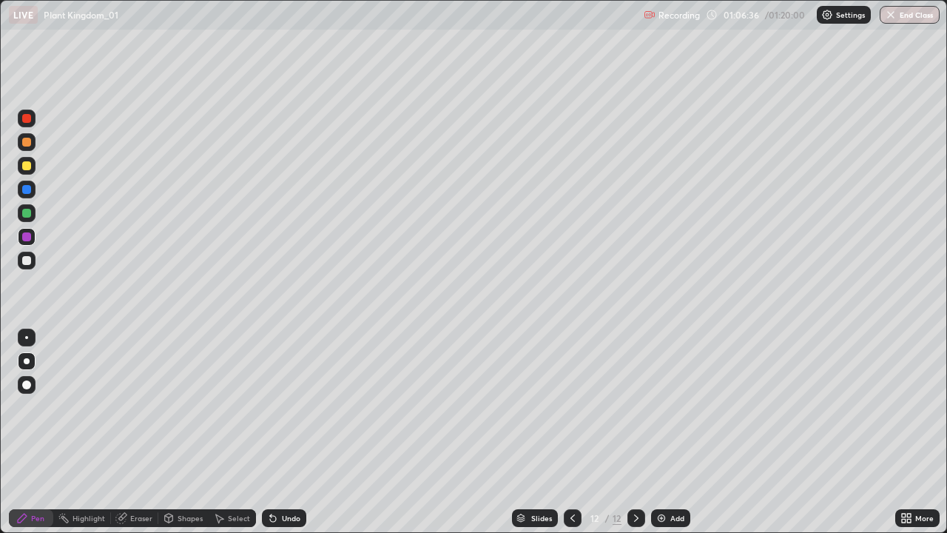
click at [580, 432] on div at bounding box center [573, 518] width 18 height 18
click at [568, 432] on div at bounding box center [573, 518] width 18 height 18
click at [569, 432] on icon at bounding box center [573, 518] width 12 height 12
click at [634, 432] on icon at bounding box center [637, 518] width 12 height 12
click at [628, 432] on div at bounding box center [637, 518] width 18 height 18
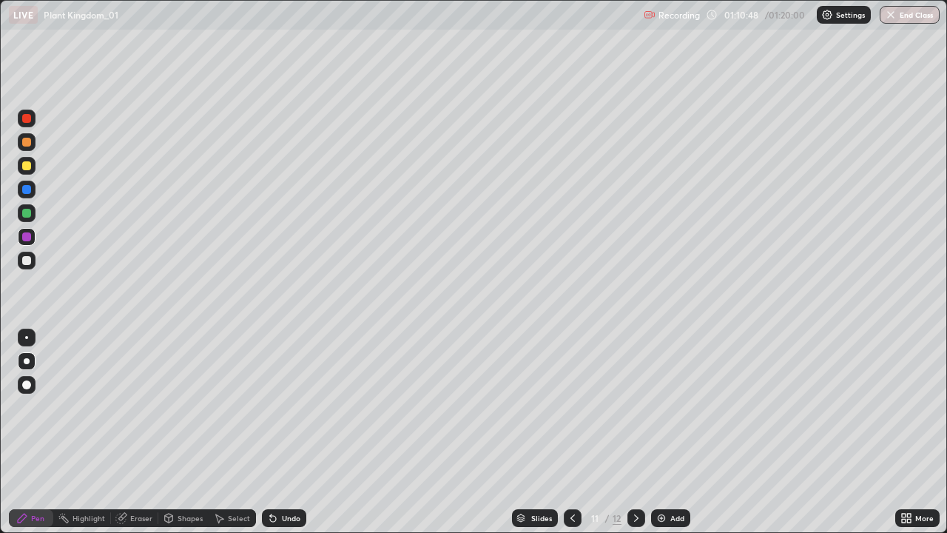
click at [634, 432] on icon at bounding box center [637, 518] width 12 height 12
click at [898, 12] on button "End Class" at bounding box center [911, 15] width 58 height 18
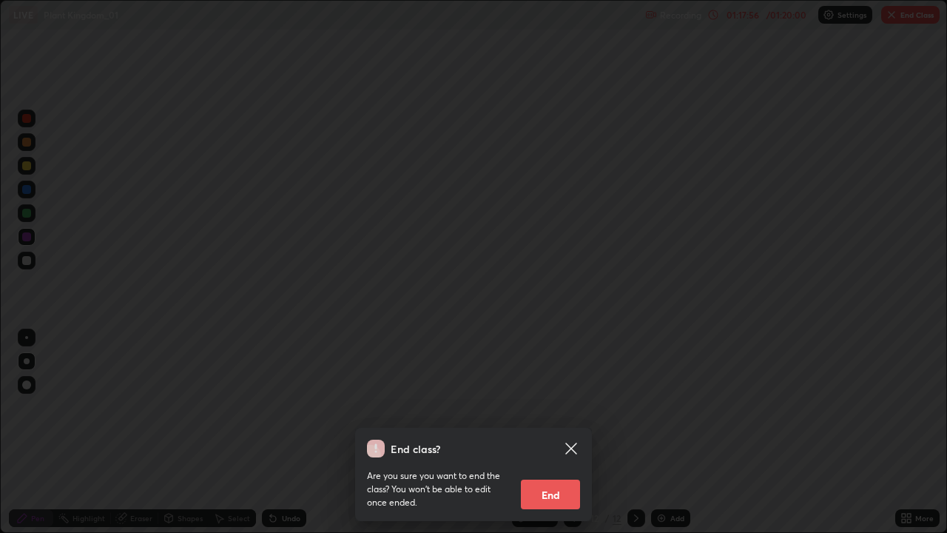
click at [570, 432] on button "End" at bounding box center [550, 495] width 59 height 30
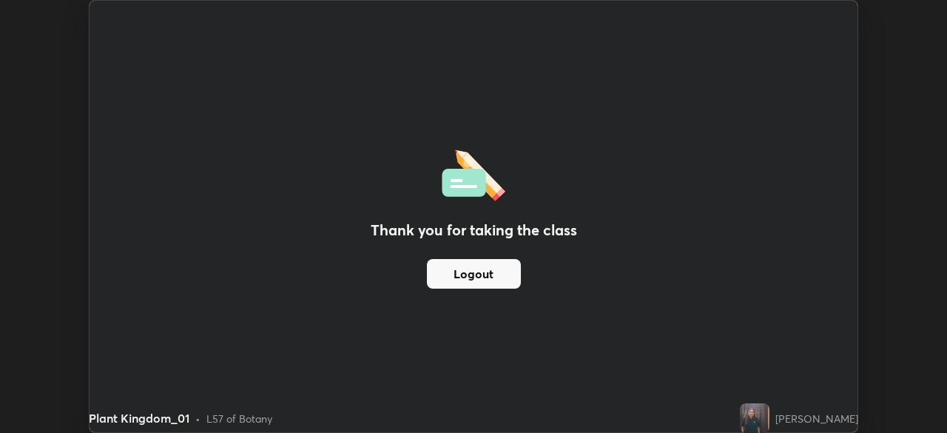
scroll to position [73584, 73070]
